Goal: Task Accomplishment & Management: Use online tool/utility

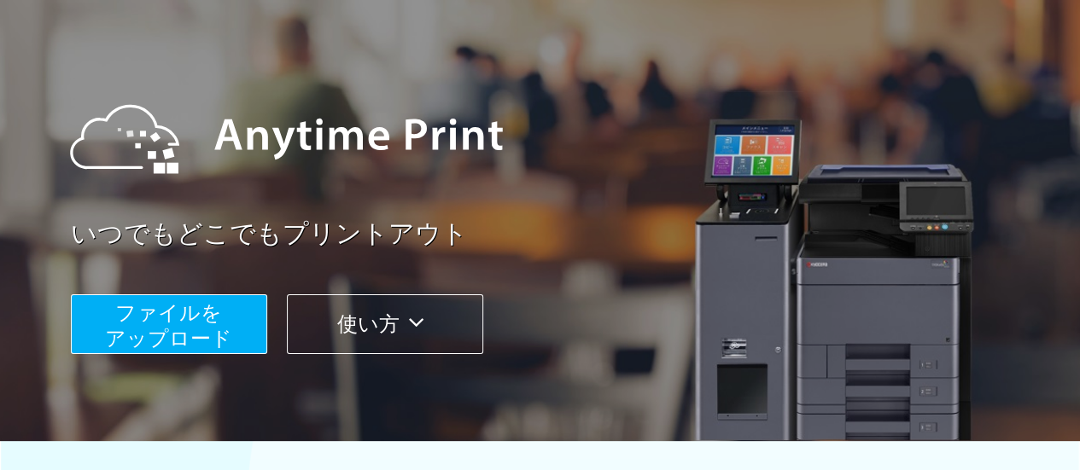
scroll to position [114, 0]
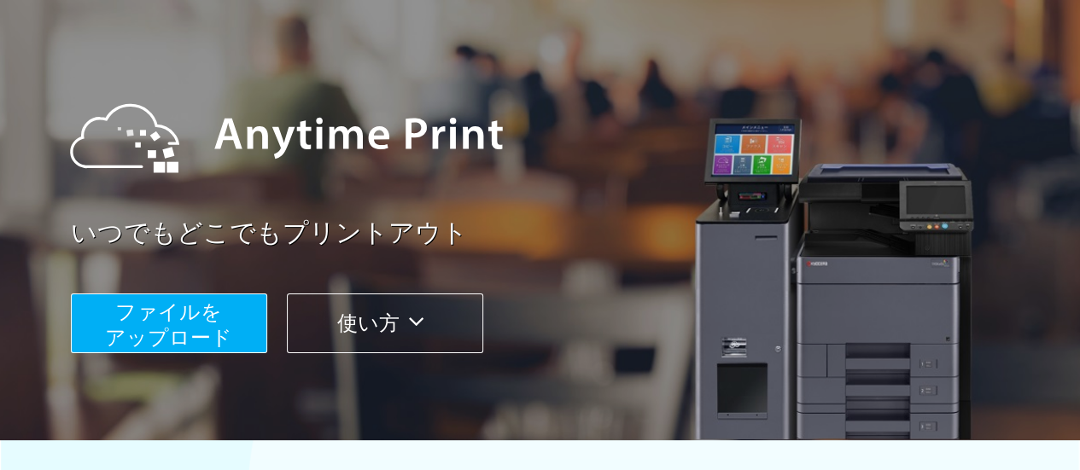
click at [183, 330] on span "ファイルを ​​アップロード" at bounding box center [168, 324] width 127 height 49
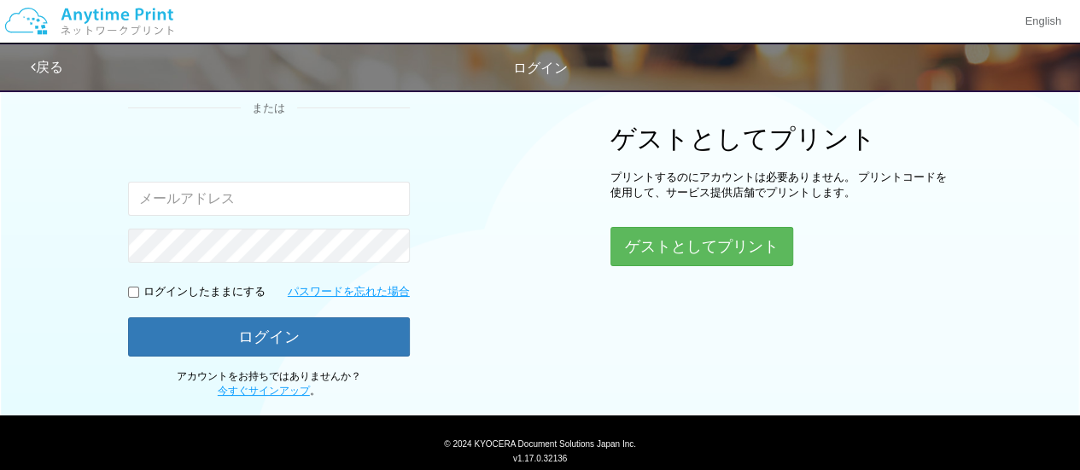
scroll to position [197, 0]
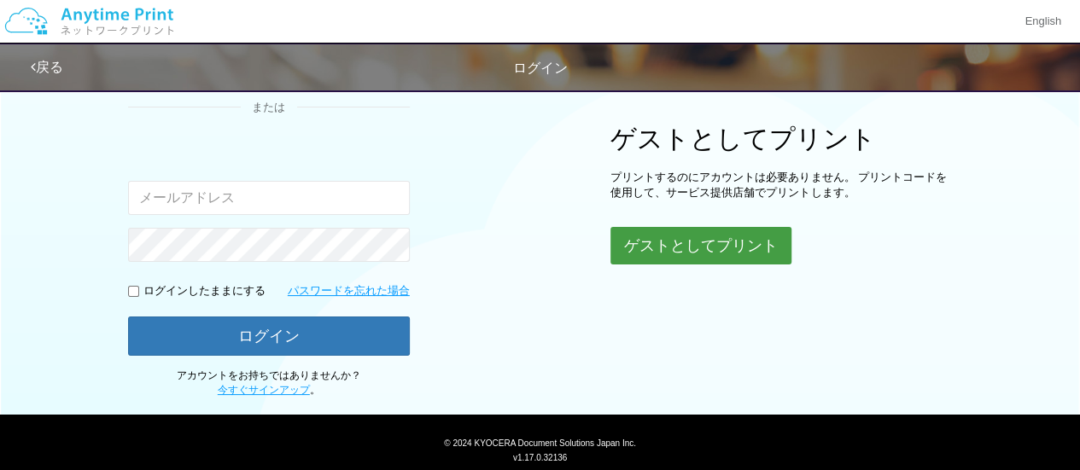
click at [750, 245] on button "ゲストとしてプリント" at bounding box center [700, 246] width 181 height 38
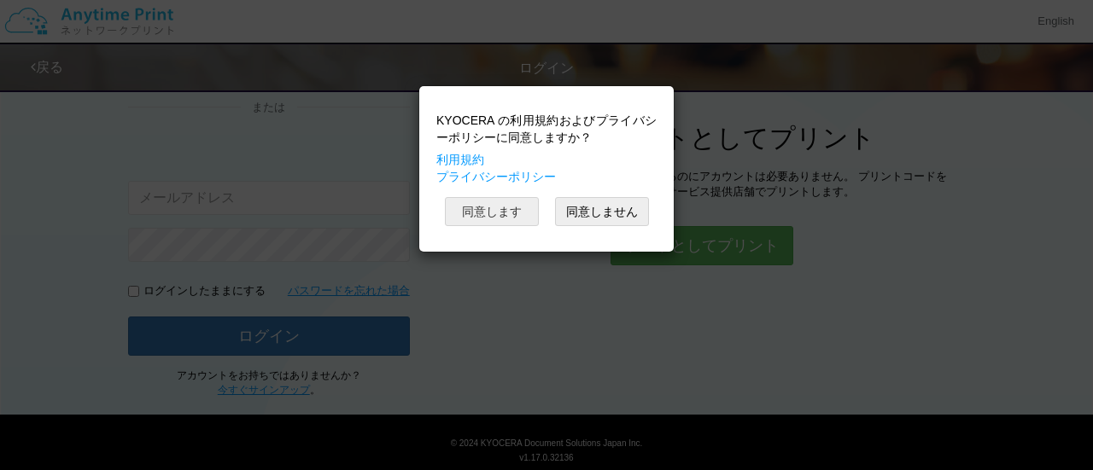
click at [507, 209] on button "同意します" at bounding box center [492, 211] width 94 height 29
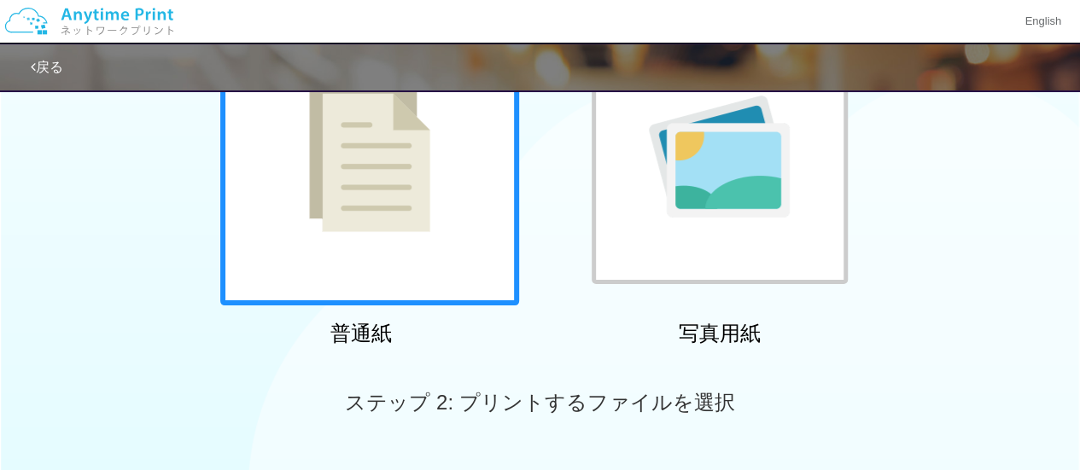
scroll to position [377, 0]
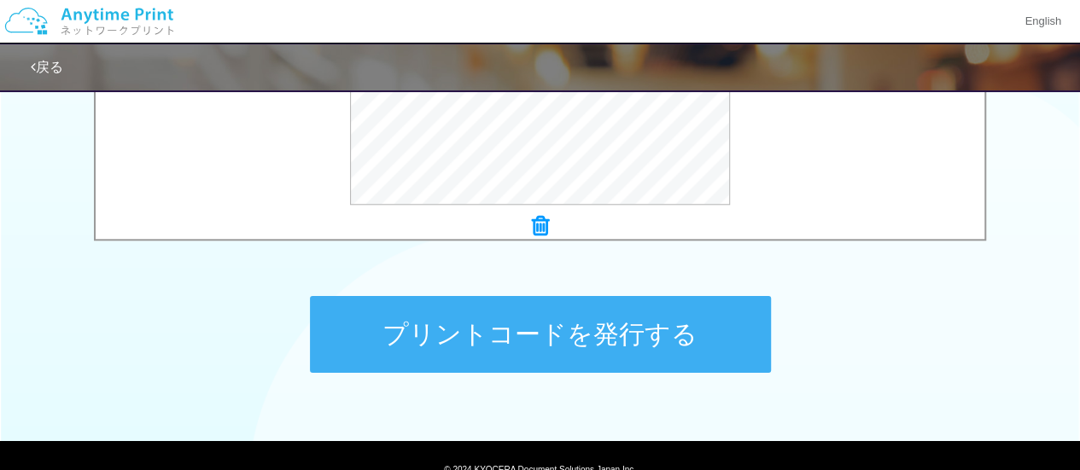
scroll to position [753, 0]
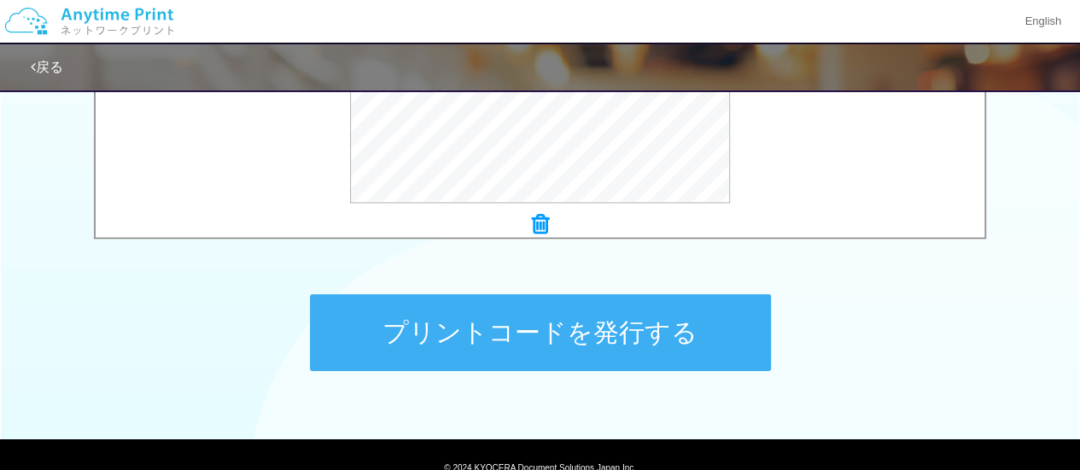
click at [533, 337] on button "プリントコードを発行する" at bounding box center [540, 333] width 461 height 77
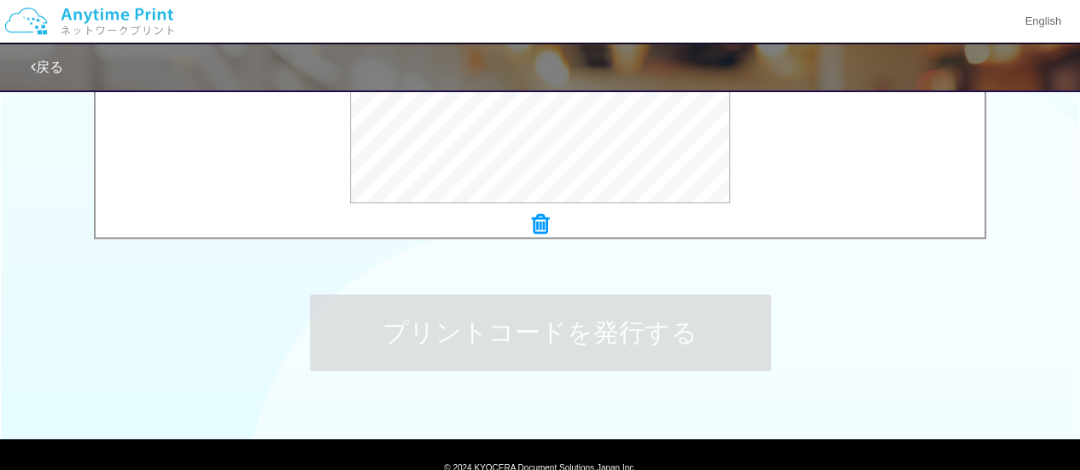
scroll to position [0, 0]
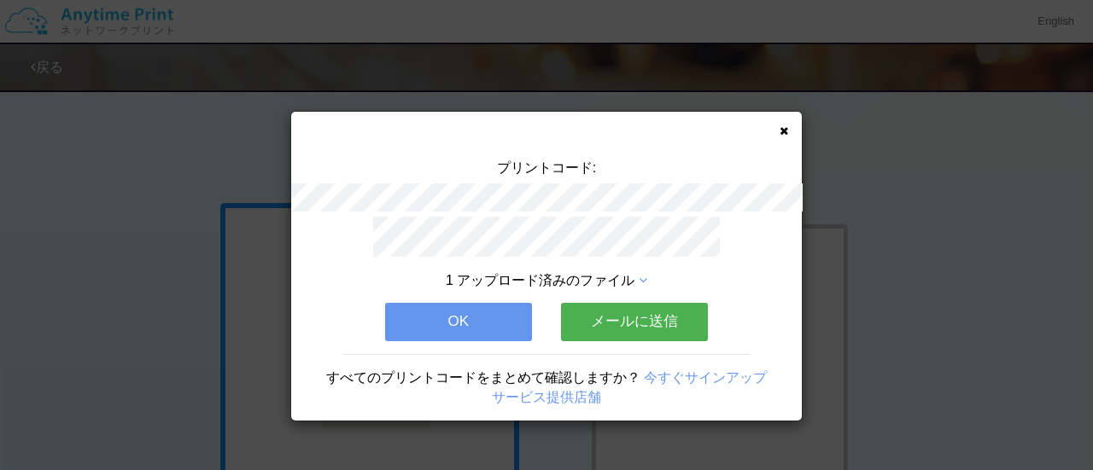
drag, startPoint x: 472, startPoint y: 342, endPoint x: 464, endPoint y: 314, distance: 29.2
click at [464, 314] on div "1 アップロード済みのファイル OK メールに送信 すべてのプリントコードをまとめて確認しますか？ 今すぐサインアップ サービス提供店舗" at bounding box center [546, 319] width 510 height 205
click at [464, 314] on button "OK" at bounding box center [458, 322] width 147 height 38
